Goal: Go to known website: Access a specific website the user already knows

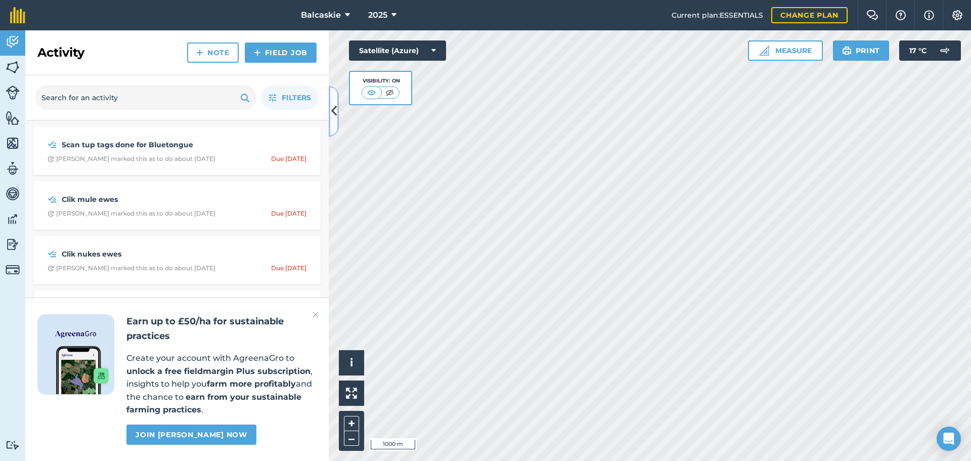
click at [333, 112] on icon at bounding box center [334, 111] width 6 height 18
